Goal: Information Seeking & Learning: Learn about a topic

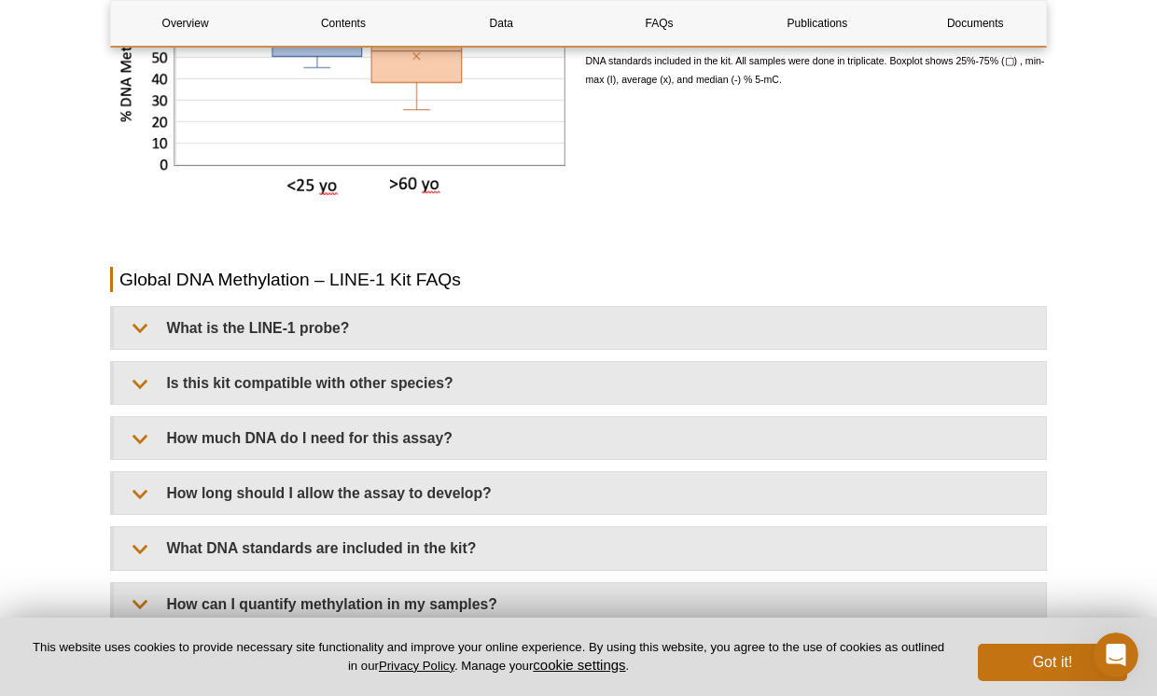
scroll to position [2789, 0]
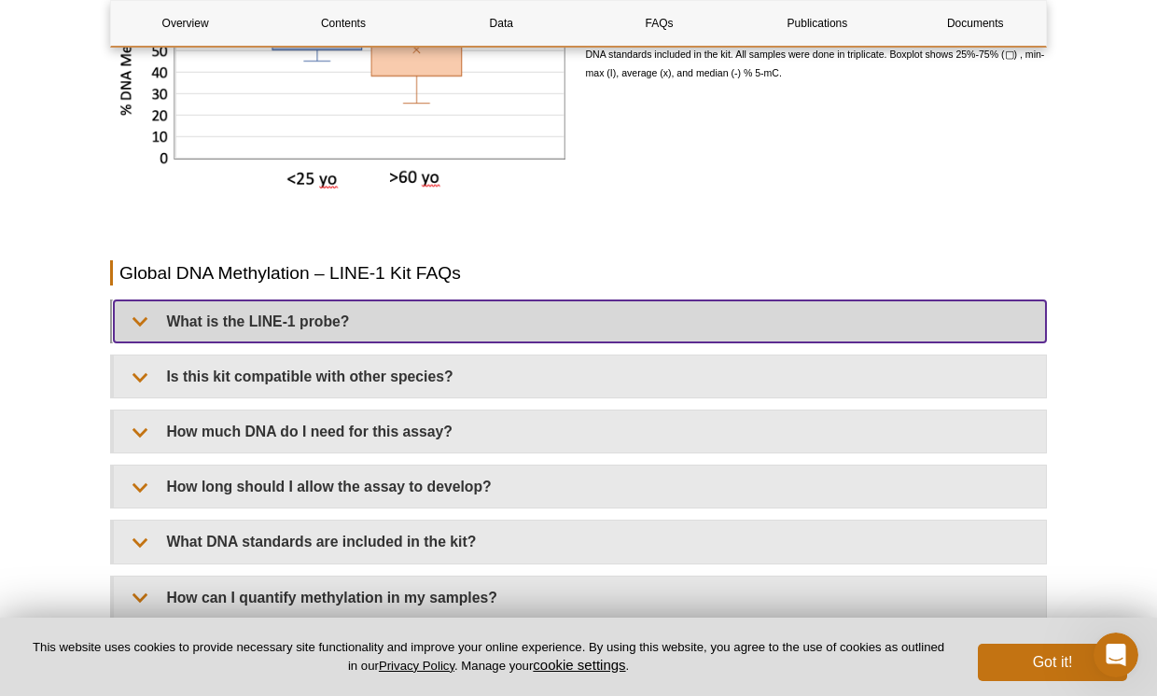
click at [265, 331] on summary "What is the LINE-1 probe?" at bounding box center [580, 322] width 932 height 42
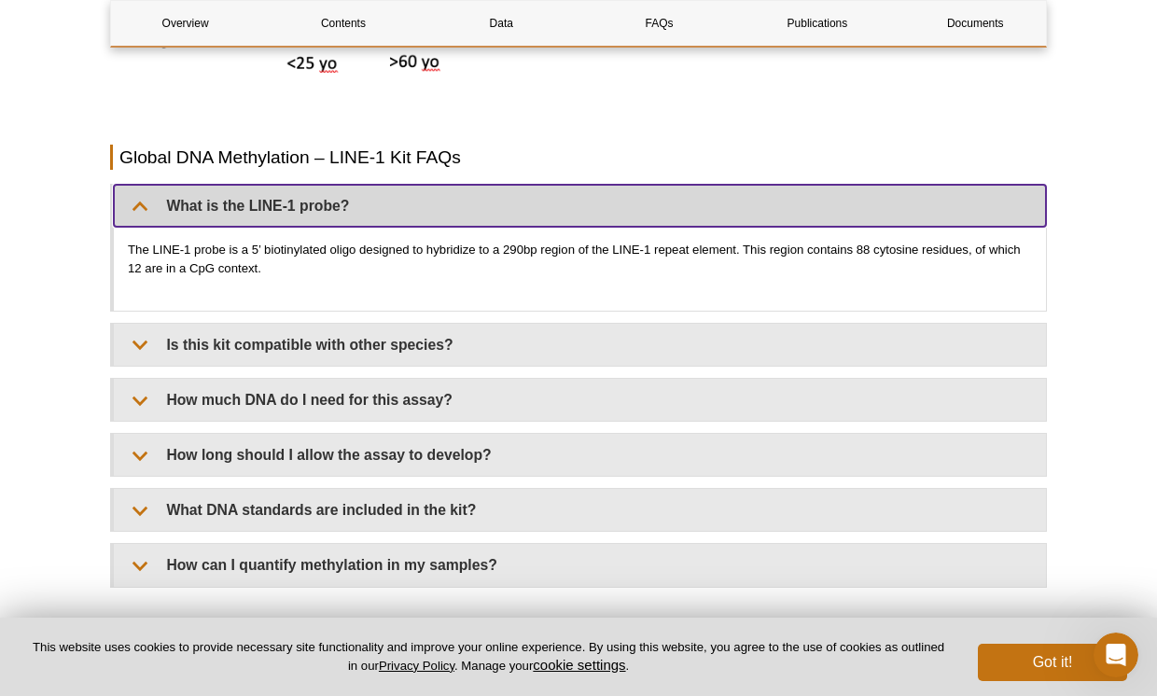
scroll to position [2906, 0]
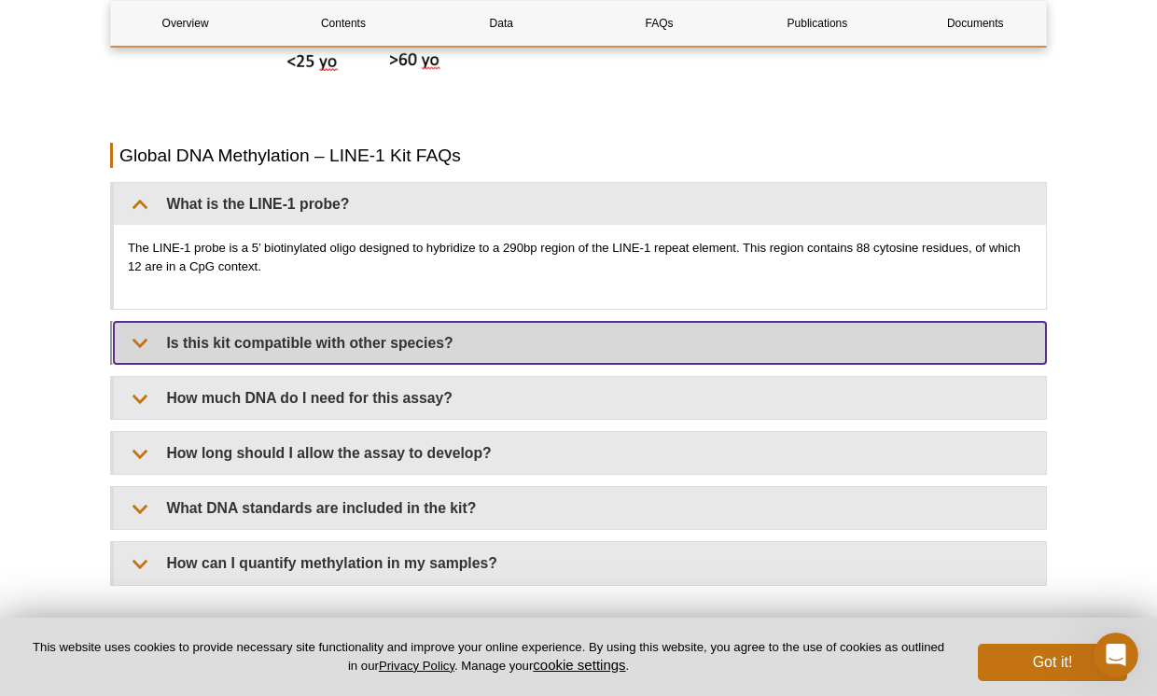
click at [207, 347] on summary "Is this kit compatible with other species?" at bounding box center [580, 343] width 932 height 42
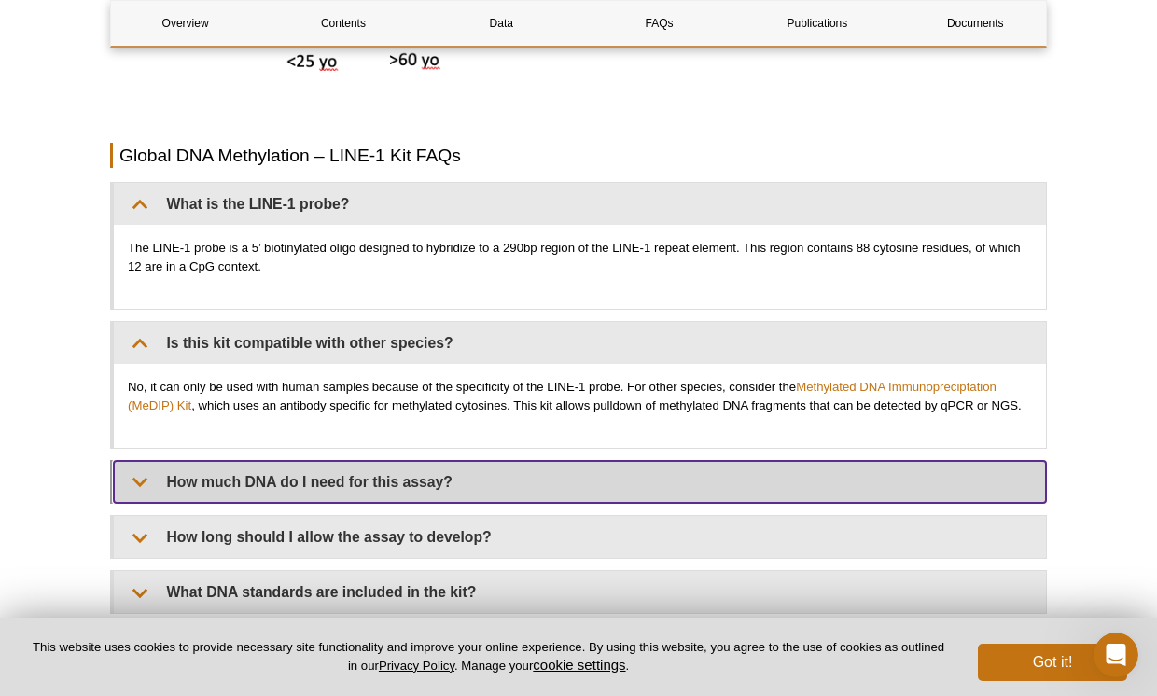
click at [211, 493] on summary "How much DNA do I need for this assay?" at bounding box center [580, 482] width 932 height 42
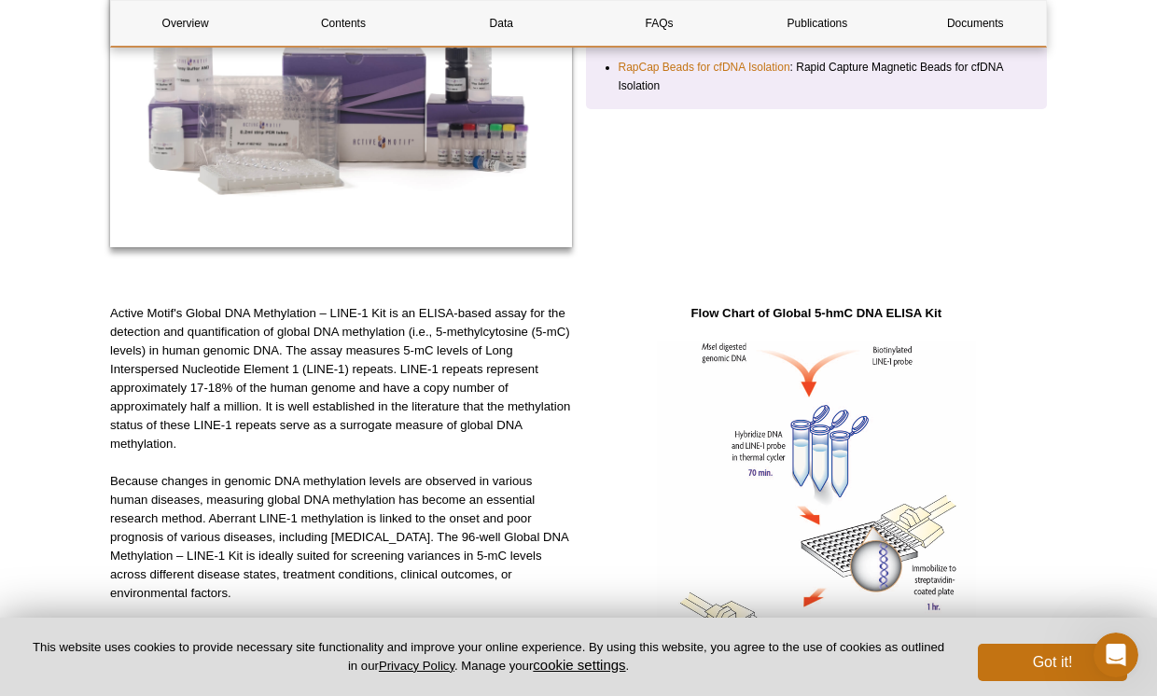
scroll to position [392, 0]
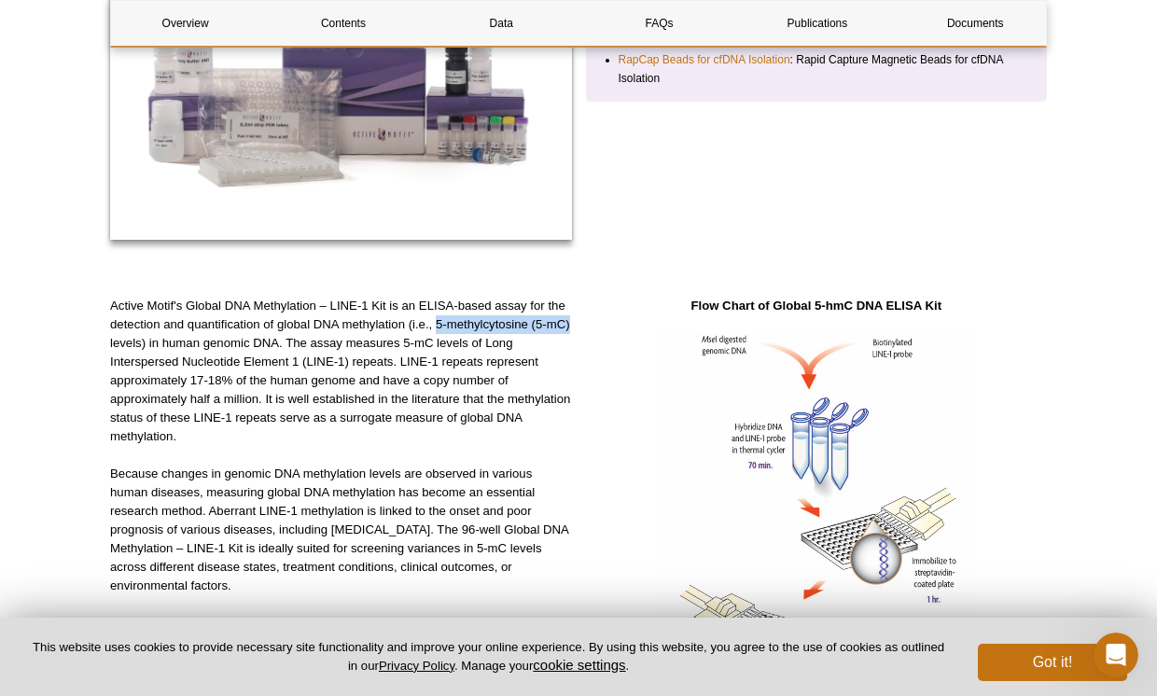
drag, startPoint x: 437, startPoint y: 325, endPoint x: 577, endPoint y: 322, distance: 140.0
click at [577, 322] on div "Active Motif's Global DNA Methylation – LINE-1 Kit is an ELISA-based assay for …" at bounding box center [578, 691] width 937 height 789
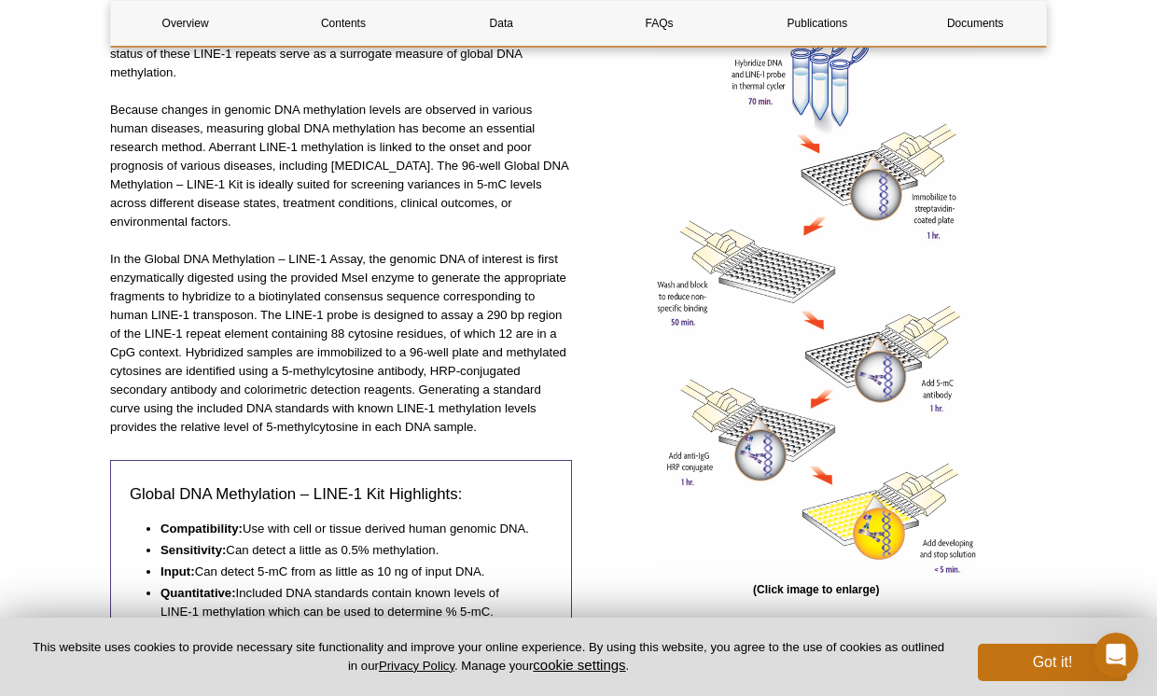
scroll to position [787, 0]
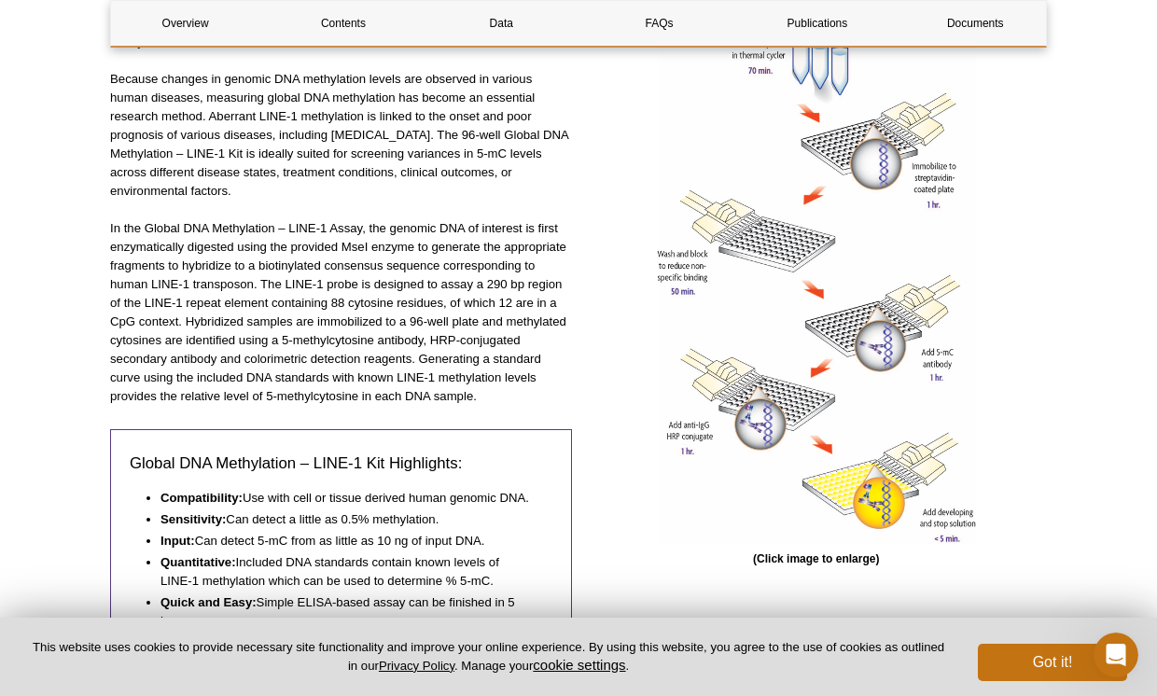
click at [854, 563] on span "(Click image to enlarge)" at bounding box center [816, 559] width 126 height 13
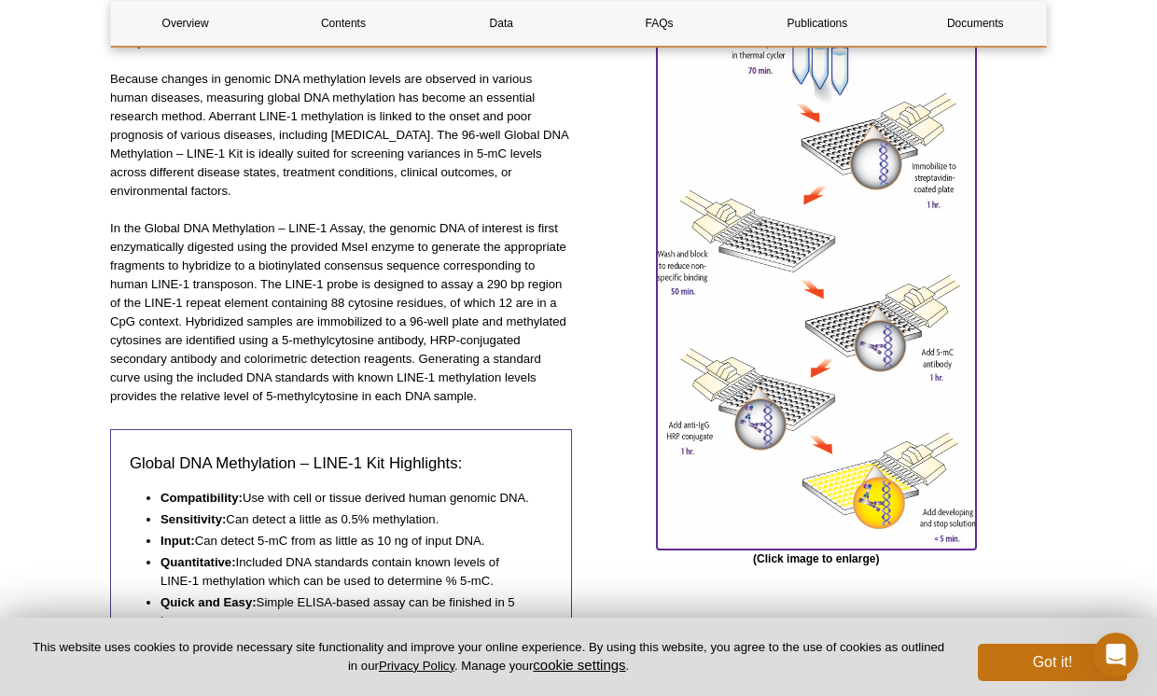
click at [861, 411] on img at bounding box center [816, 241] width 319 height 605
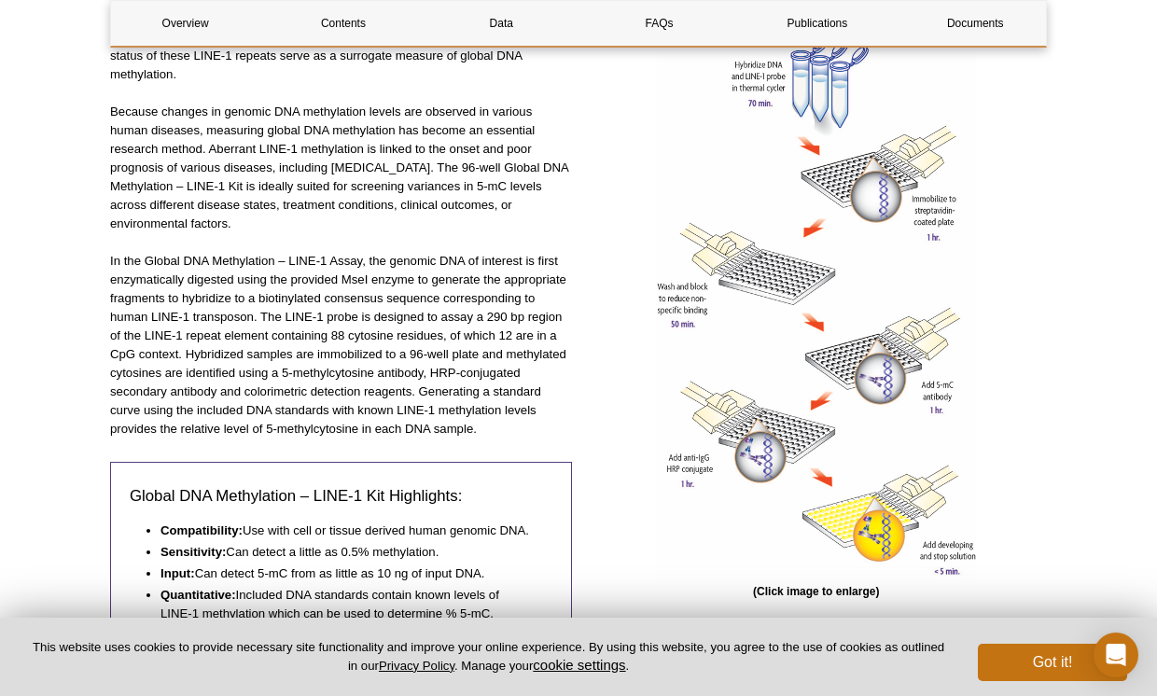
scroll to position [759, 0]
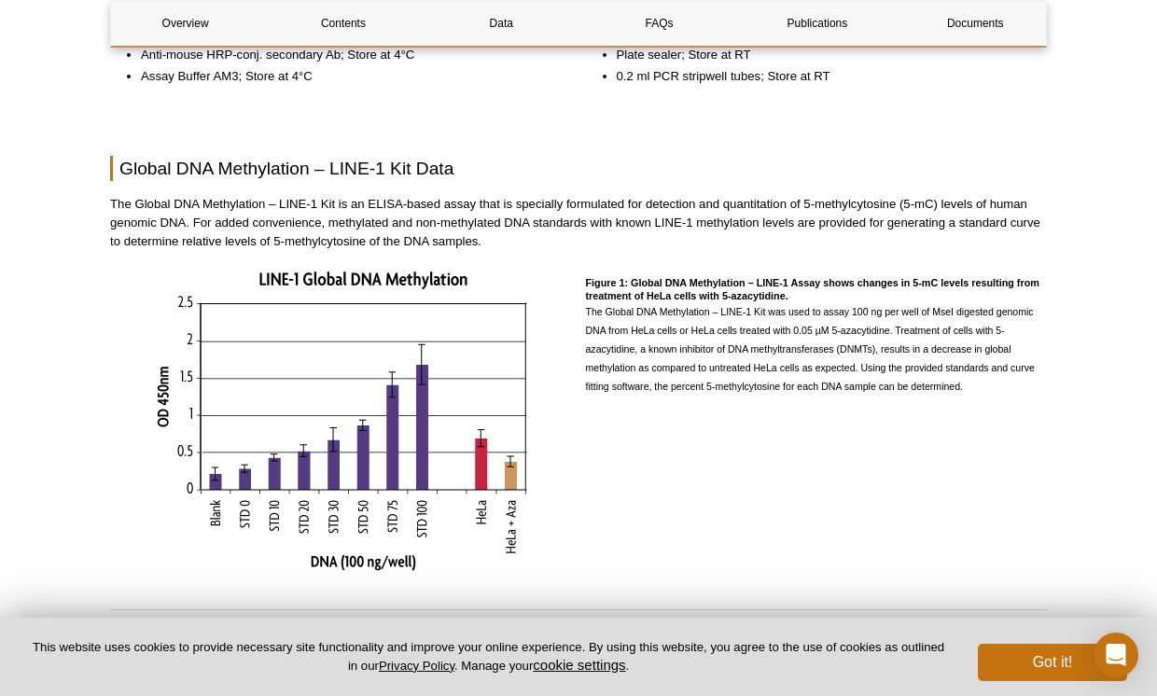
scroll to position [1692, 0]
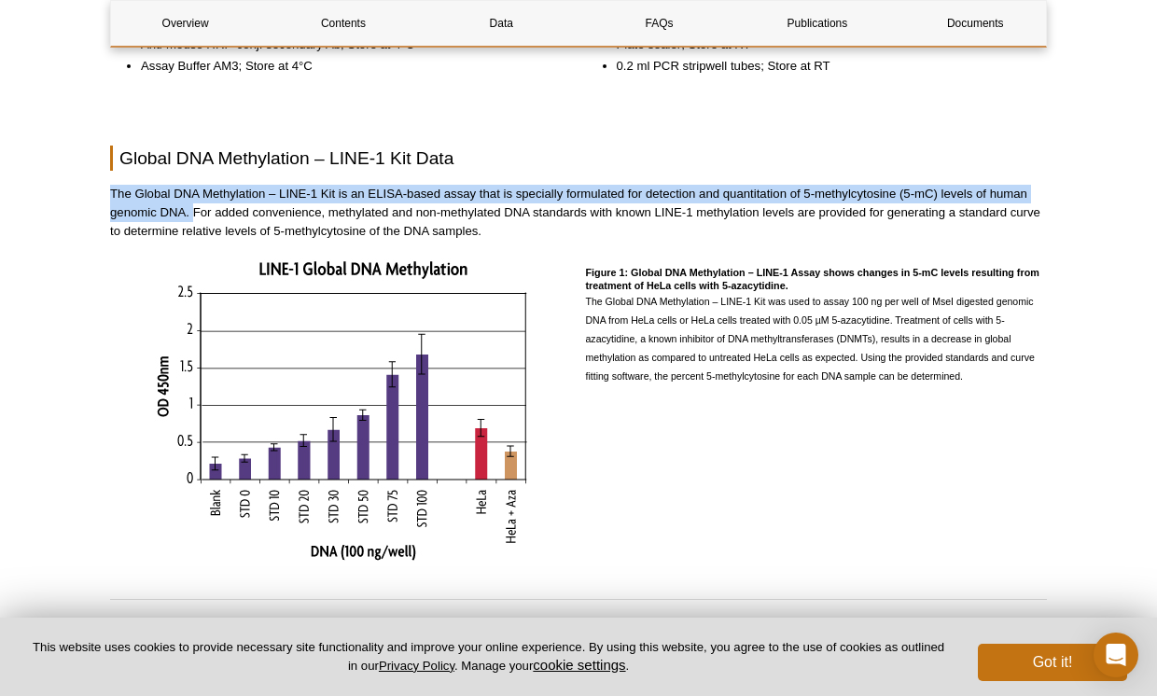
drag, startPoint x: 192, startPoint y: 213, endPoint x: 110, endPoint y: 192, distance: 84.7
click at [110, 192] on p "The Global DNA Methylation – LINE-1 Kit is an ELISA-based assay that is special…" at bounding box center [578, 213] width 937 height 56
copy p "The Global DNA Methylation – LINE-1 Kit is an ELISA-based assay that is special…"
click at [448, 147] on h2 "Global DNA Methylation – LINE-1 Kit Data" at bounding box center [578, 158] width 937 height 25
